Goal: Task Accomplishment & Management: Manage account settings

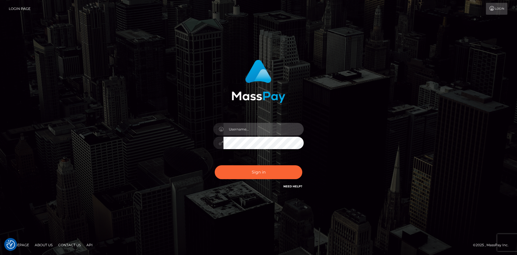
type input "lovely.ace"
click at [257, 181] on div "Sign in Need Help?" at bounding box center [258, 174] width 99 height 25
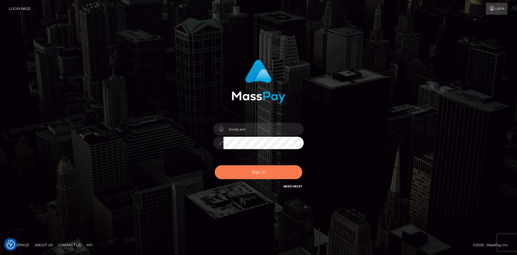
click at [262, 170] on button "Sign in" at bounding box center [259, 172] width 88 height 14
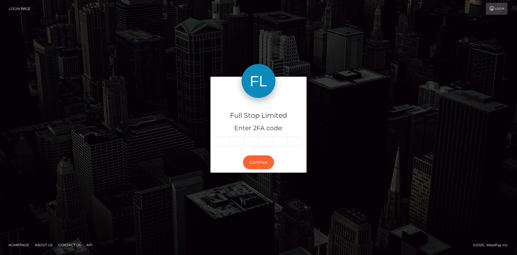
click at [220, 140] on input "text" at bounding box center [222, 142] width 15 height 10
type input "6"
type input "9"
type input "7"
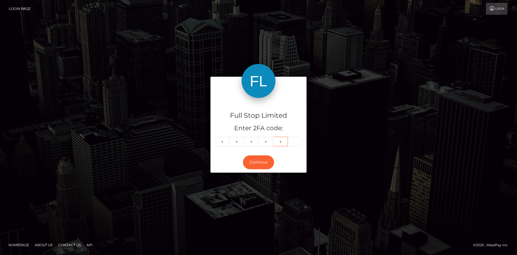
type input "7"
type input "0"
click at [257, 163] on button "Continue" at bounding box center [258, 162] width 31 height 14
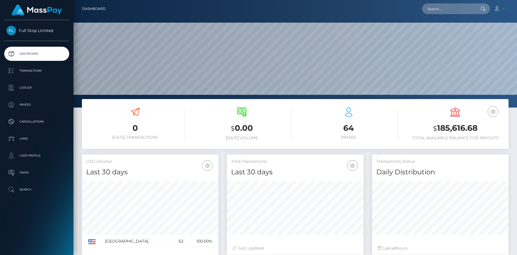
scroll to position [100, 136]
drag, startPoint x: 486, startPoint y: 125, endPoint x: 438, endPoint y: 125, distance: 48.0
click at [438, 125] on h3 "$ 185,616.68" at bounding box center [455, 128] width 98 height 12
copy h3 "185,616.68"
